Goal: Information Seeking & Learning: Learn about a topic

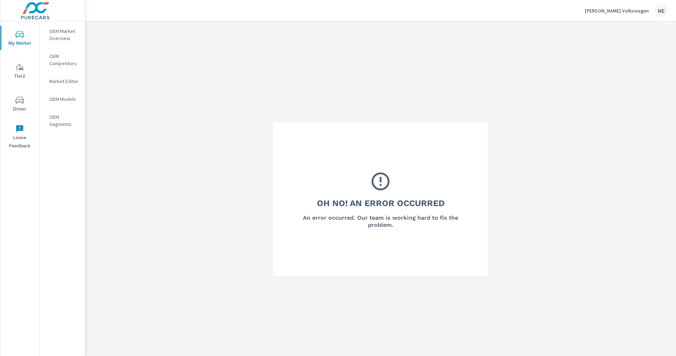
click at [50, 31] on p "OEM Market Overview" at bounding box center [64, 35] width 30 height 14
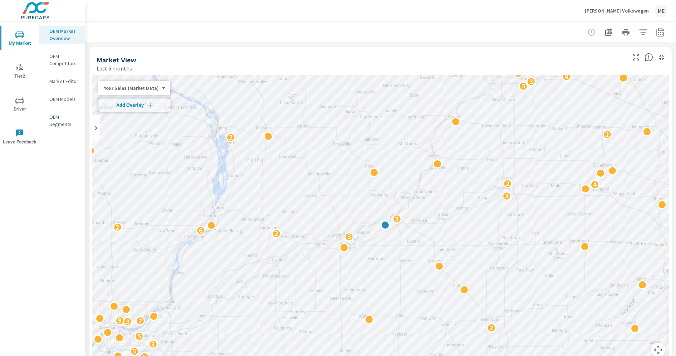
click at [303, 31] on div at bounding box center [381, 31] width 574 height 21
click at [643, 30] on icon "button" at bounding box center [644, 31] width 8 height 5
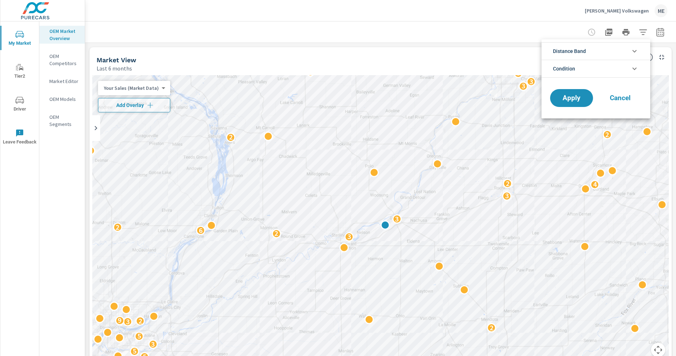
click at [516, 20] on div at bounding box center [338, 178] width 676 height 356
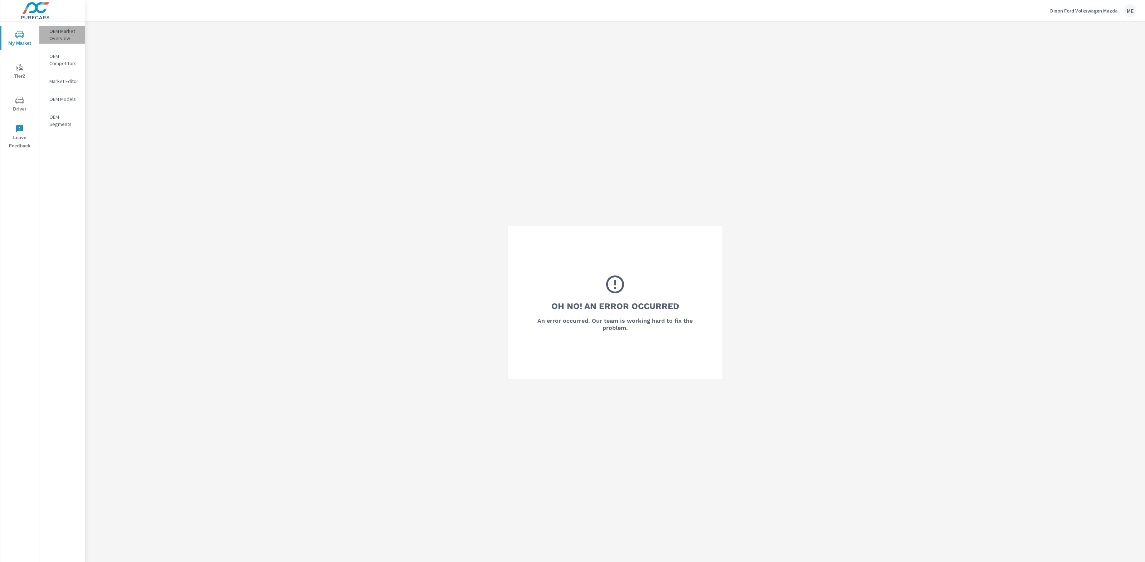
click at [69, 29] on p "OEM Market Overview" at bounding box center [64, 35] width 30 height 14
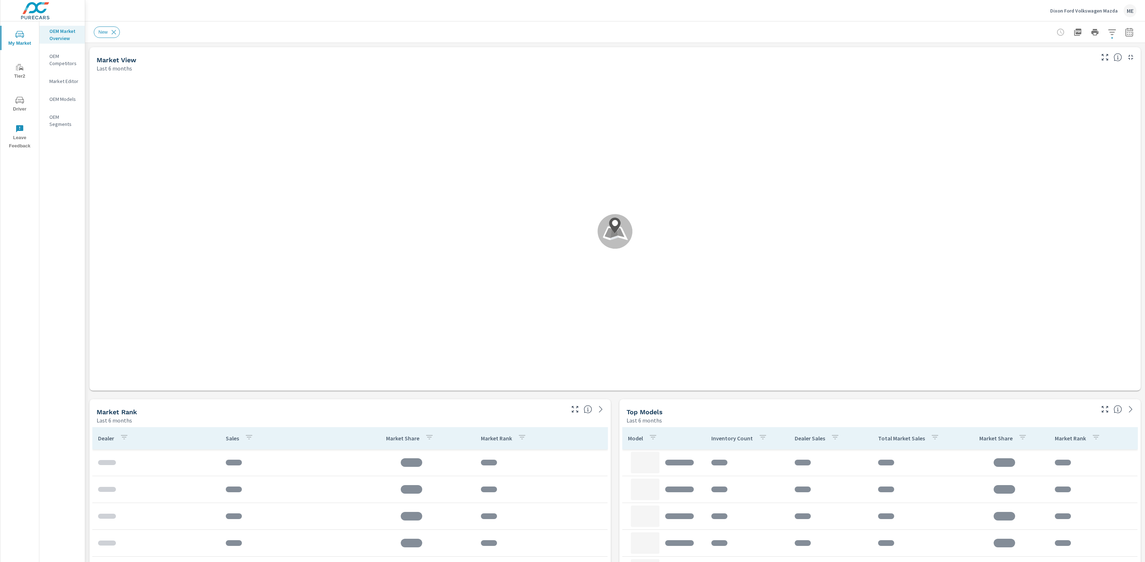
click at [524, 34] on div "New" at bounding box center [565, 31] width 943 height 11
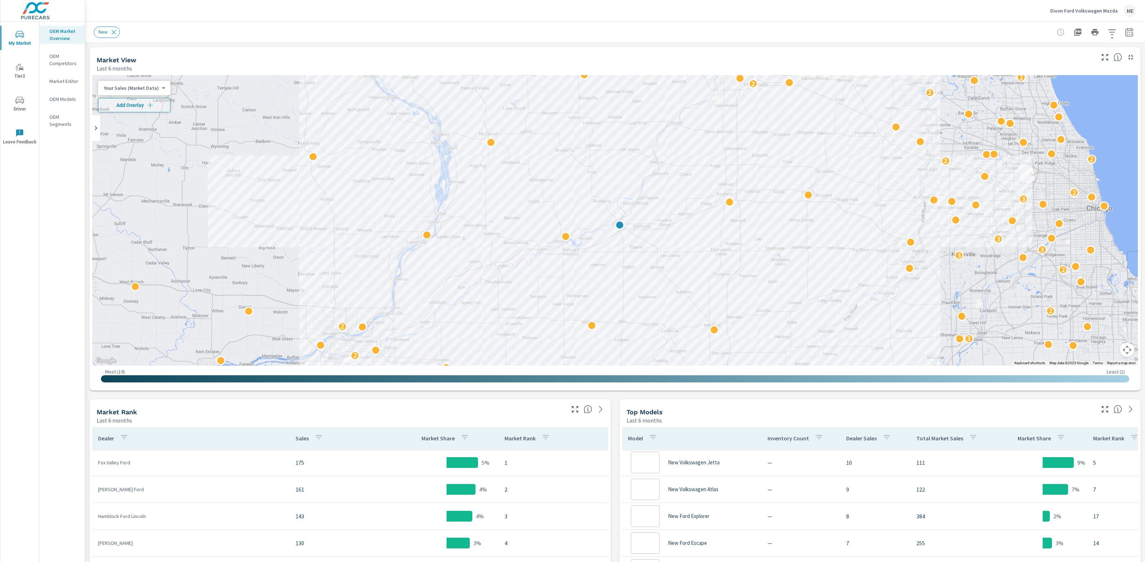
scroll to position [1, 0]
